Goal: Register for event/course

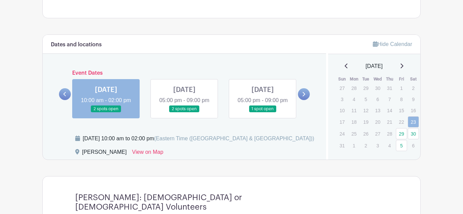
scroll to position [366, 0]
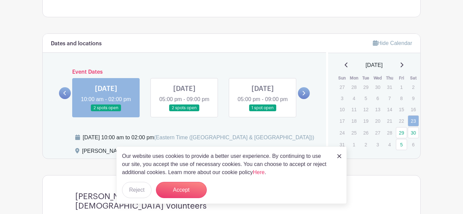
click at [184, 112] on link at bounding box center [184, 112] width 0 height 0
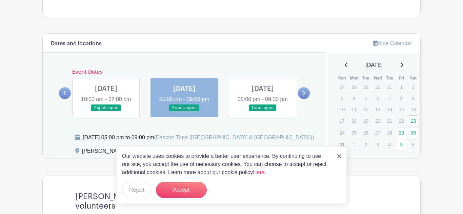
click at [263, 112] on link at bounding box center [263, 112] width 0 height 0
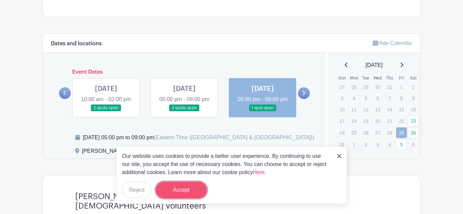
click at [181, 195] on button "Accept" at bounding box center [181, 190] width 51 height 16
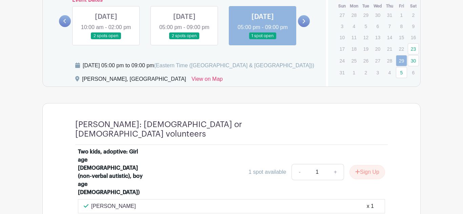
scroll to position [475, 0]
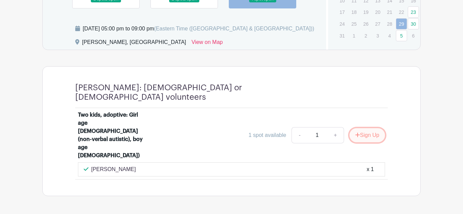
click at [369, 128] on button "Sign Up" at bounding box center [367, 135] width 36 height 14
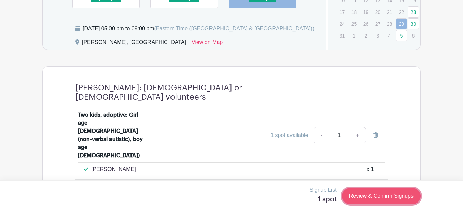
click at [372, 197] on link "Review & Confirm Signups" at bounding box center [381, 196] width 79 height 16
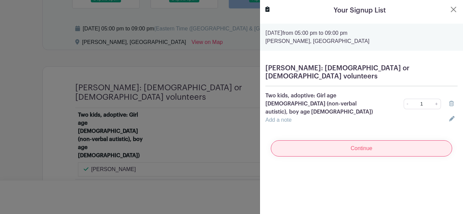
click at [307, 141] on input "Continue" at bounding box center [361, 149] width 181 height 16
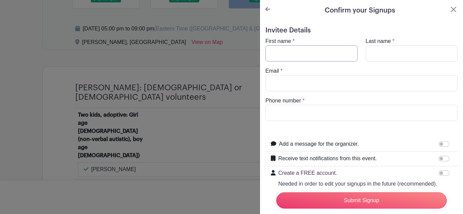
click at [297, 55] on input "First name" at bounding box center [311, 53] width 92 height 16
type input "Tre'veana"
click at [385, 58] on input "Last name" at bounding box center [411, 53] width 92 height 16
type input "[PERSON_NAME]"
click at [289, 87] on input "Email" at bounding box center [361, 83] width 192 height 16
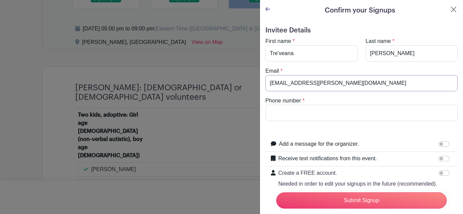
type input "[EMAIL_ADDRESS][PERSON_NAME][DOMAIN_NAME]"
click at [329, 121] on input "Phone number" at bounding box center [361, 113] width 192 height 16
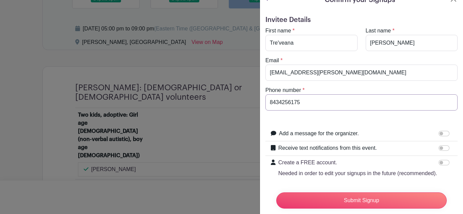
scroll to position [31, 0]
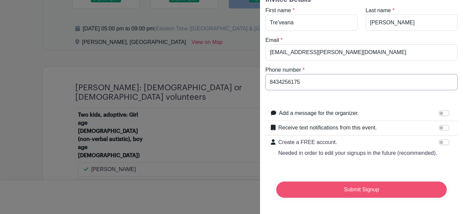
type input "8434256175"
click at [365, 194] on input "Submit Signup" at bounding box center [361, 190] width 170 height 16
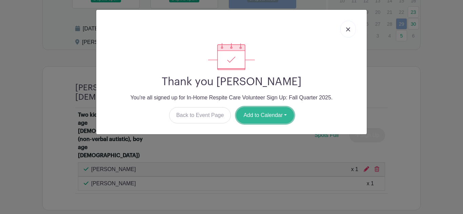
click at [270, 119] on button "Add to Calendar" at bounding box center [265, 115] width 58 height 16
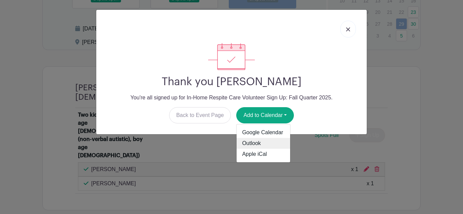
click at [252, 142] on link "Outlook" at bounding box center [263, 143] width 54 height 11
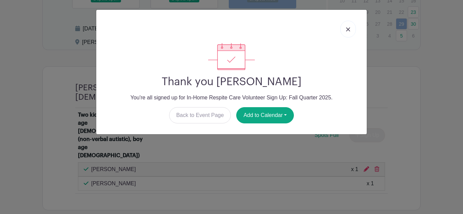
click at [354, 28] on link at bounding box center [348, 29] width 16 height 17
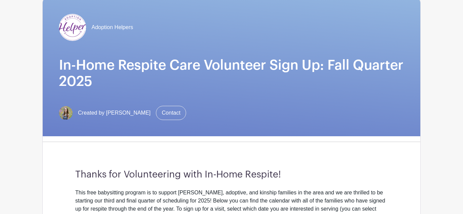
scroll to position [21, 0]
